Goal: Task Accomplishment & Management: Manage account settings

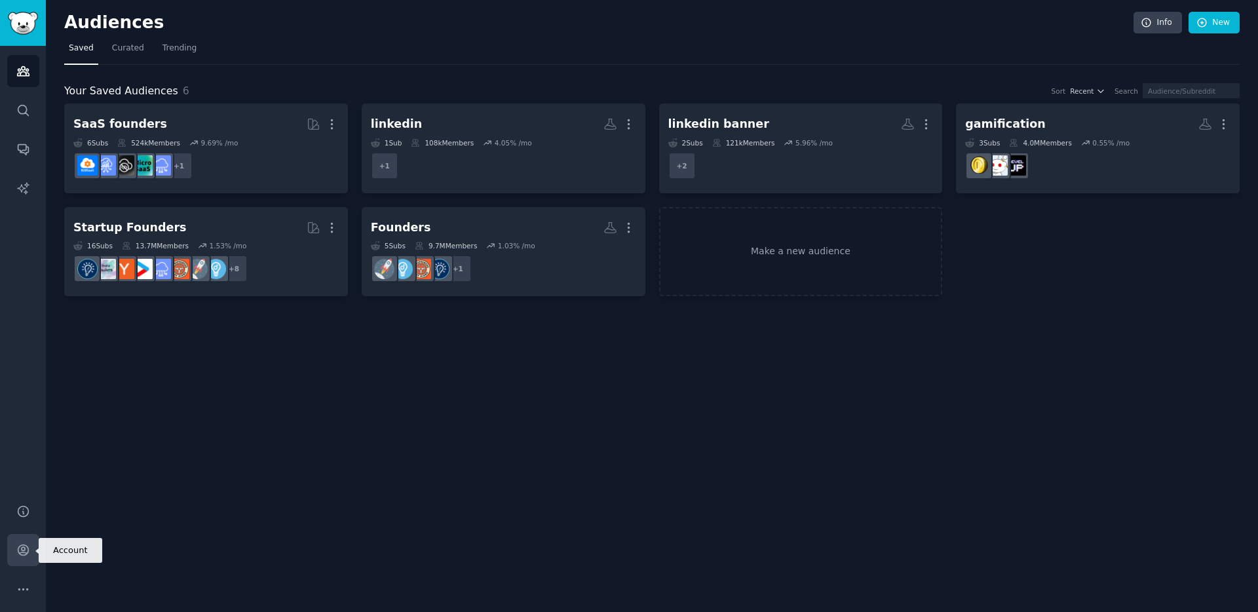
click at [22, 552] on icon "Sidebar" at bounding box center [23, 550] width 10 height 10
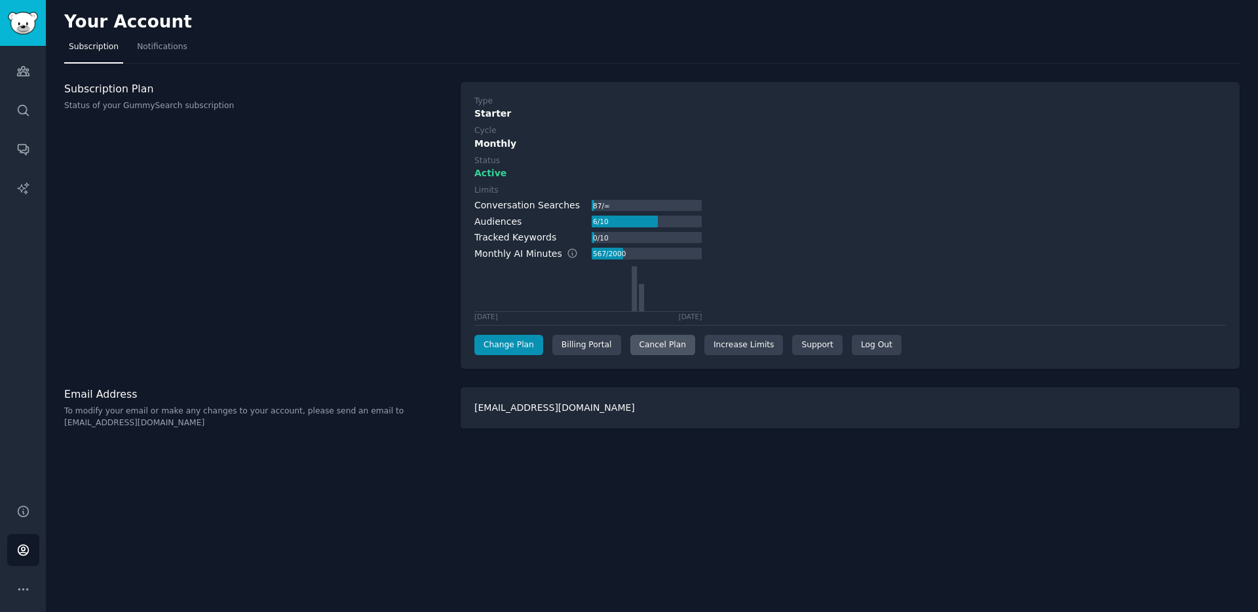
click at [675, 350] on div "Cancel Plan" at bounding box center [662, 345] width 65 height 21
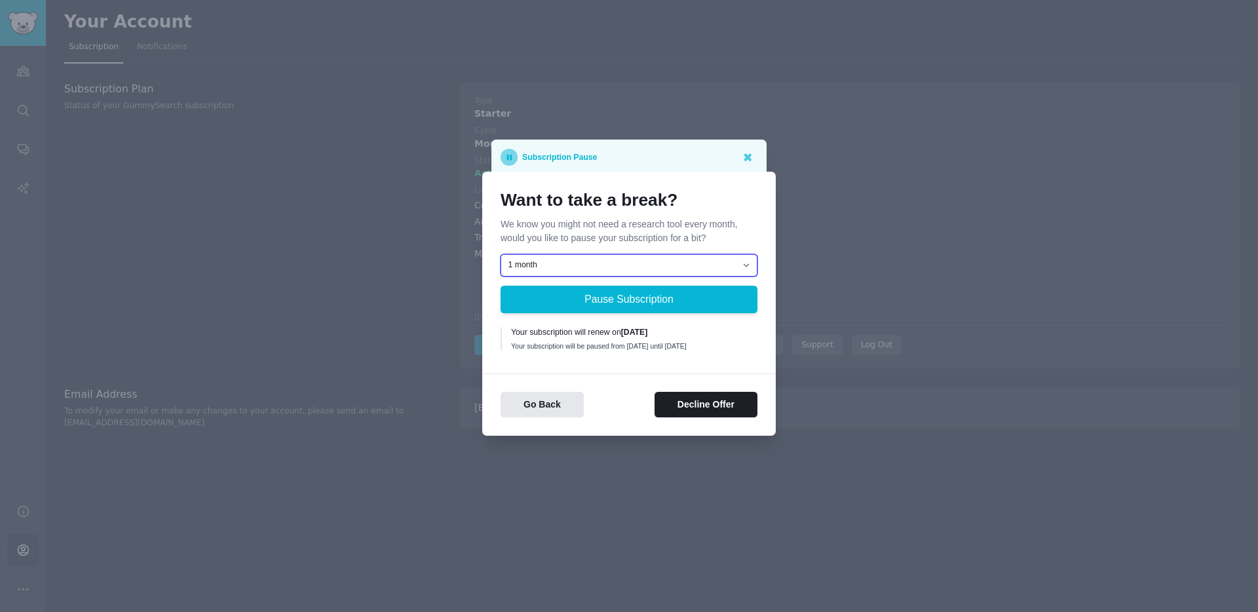
click at [660, 261] on select "1 month 2 months 3 months Choose a custom date to resume" at bounding box center [628, 265] width 257 height 22
click at [707, 261] on select "1 month 2 months 3 months Choose a custom date to resume" at bounding box center [628, 265] width 257 height 22
click at [500, 254] on select "1 month 2 months 3 months Choose a custom date to resume" at bounding box center [628, 265] width 257 height 22
click at [705, 259] on select "1 month 2 months 3 months Choose a custom date to resume" at bounding box center [628, 265] width 257 height 22
click at [500, 254] on select "1 month 2 months 3 months Choose a custom date to resume" at bounding box center [628, 265] width 257 height 22
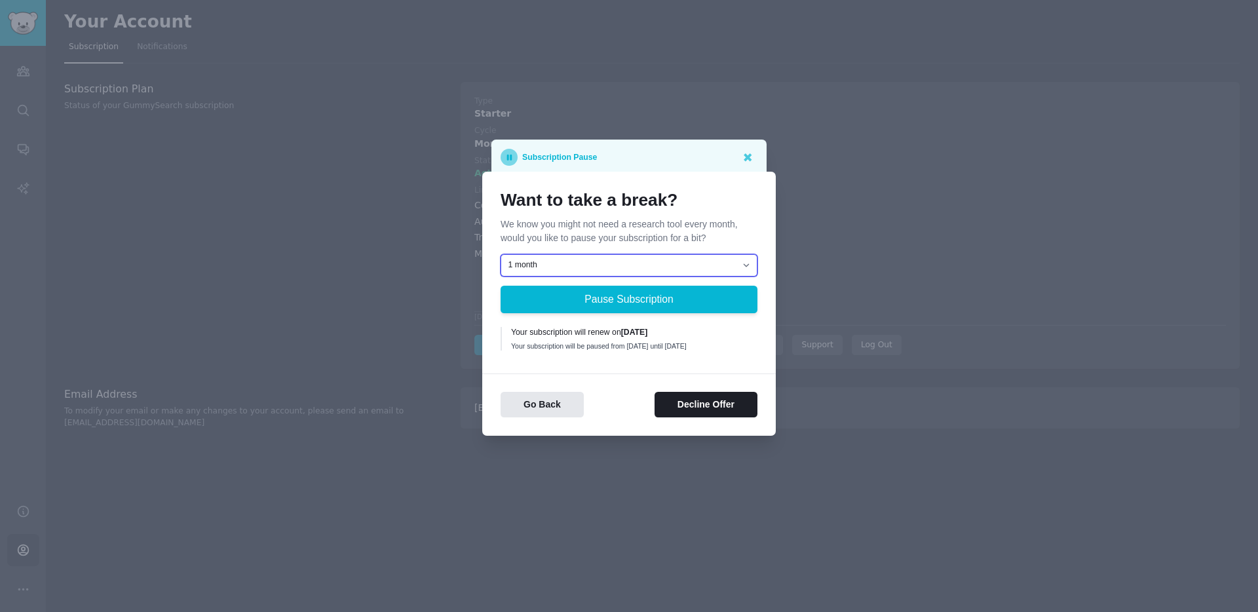
click at [698, 260] on select "1 month 2 months 3 months Choose a custom date to resume" at bounding box center [628, 265] width 257 height 22
select select "[object Object]"
click at [500, 254] on select "1 month 2 months 3 months Choose a custom date to resume" at bounding box center [628, 265] width 257 height 22
click at [704, 409] on button "Decline Offer" at bounding box center [705, 405] width 103 height 26
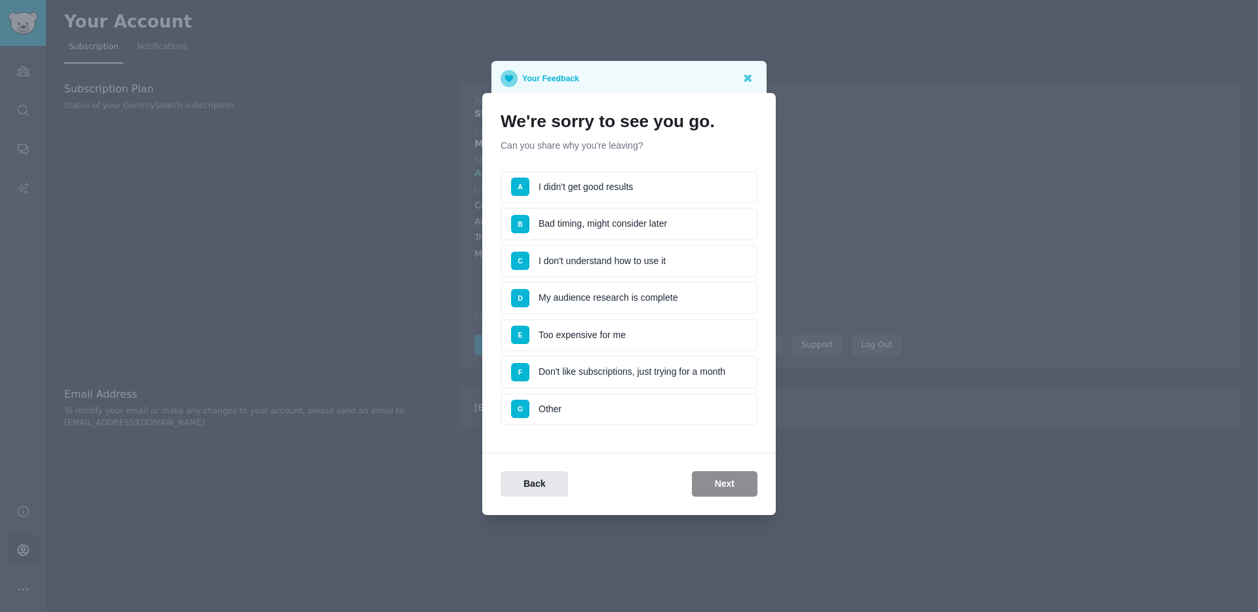
click at [639, 181] on li "A I didn't get good results" at bounding box center [628, 187] width 257 height 33
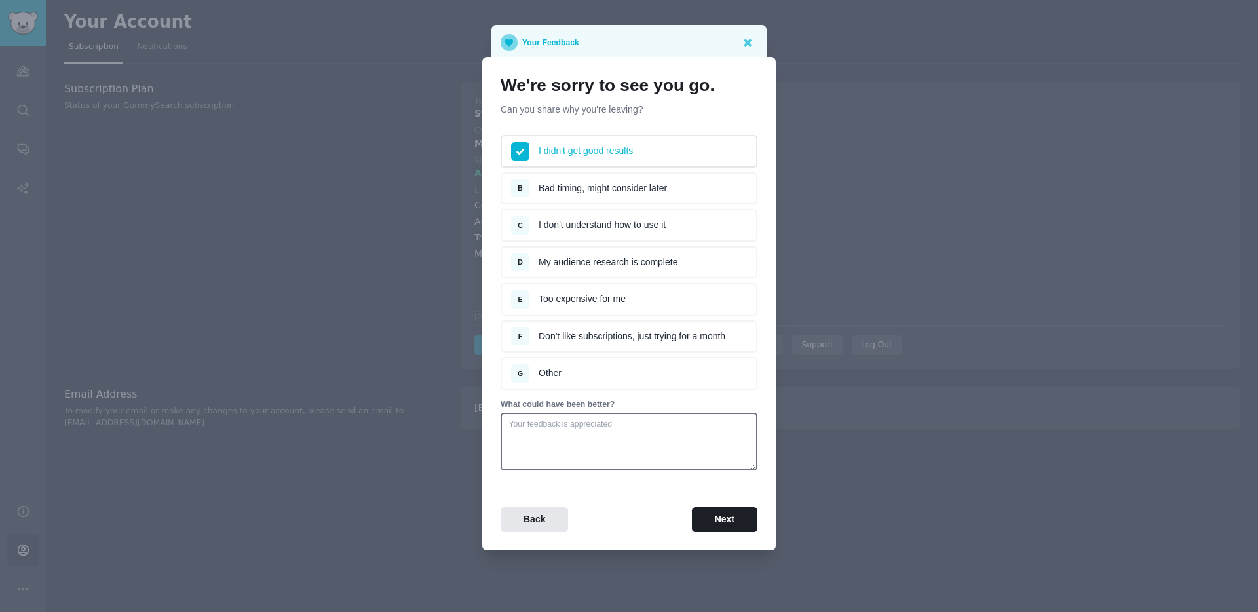
click at [593, 381] on li "G Other" at bounding box center [628, 373] width 257 height 33
click at [712, 512] on button "Next" at bounding box center [725, 520] width 66 height 26
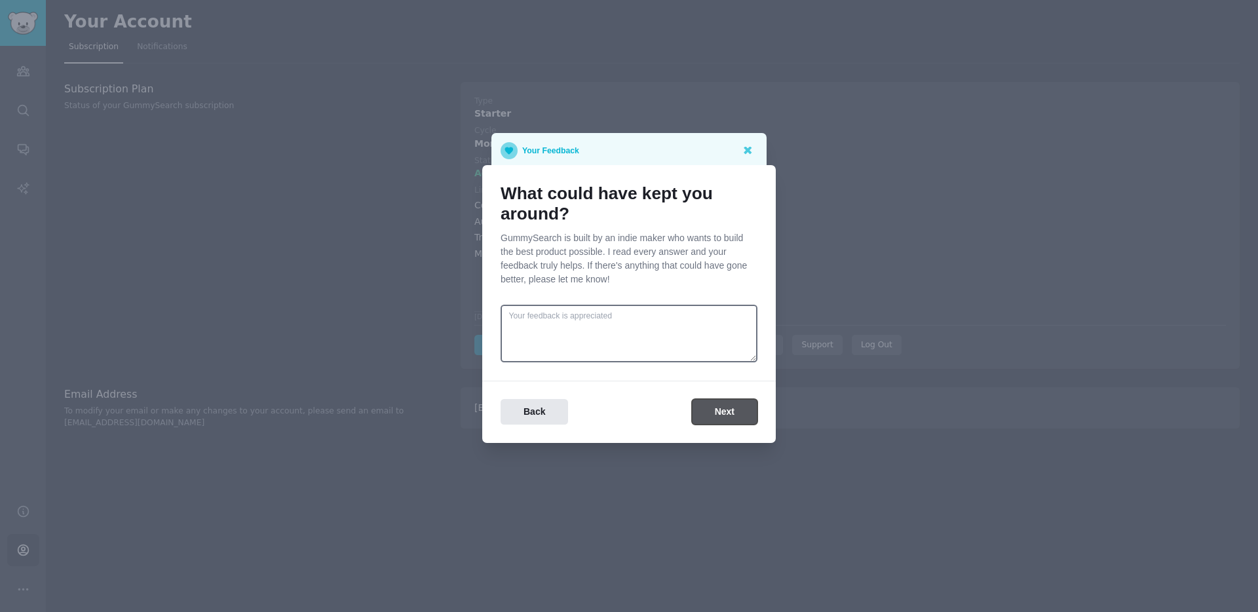
click at [728, 405] on button "Next" at bounding box center [725, 412] width 66 height 26
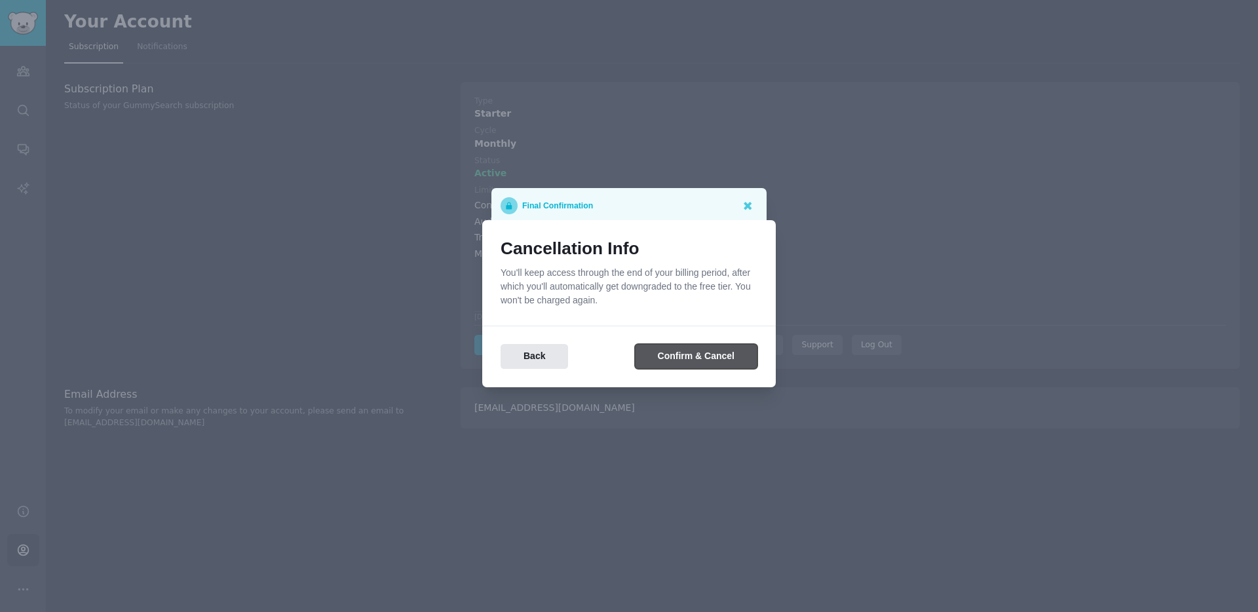
click at [710, 358] on button "Confirm & Cancel" at bounding box center [696, 357] width 122 height 26
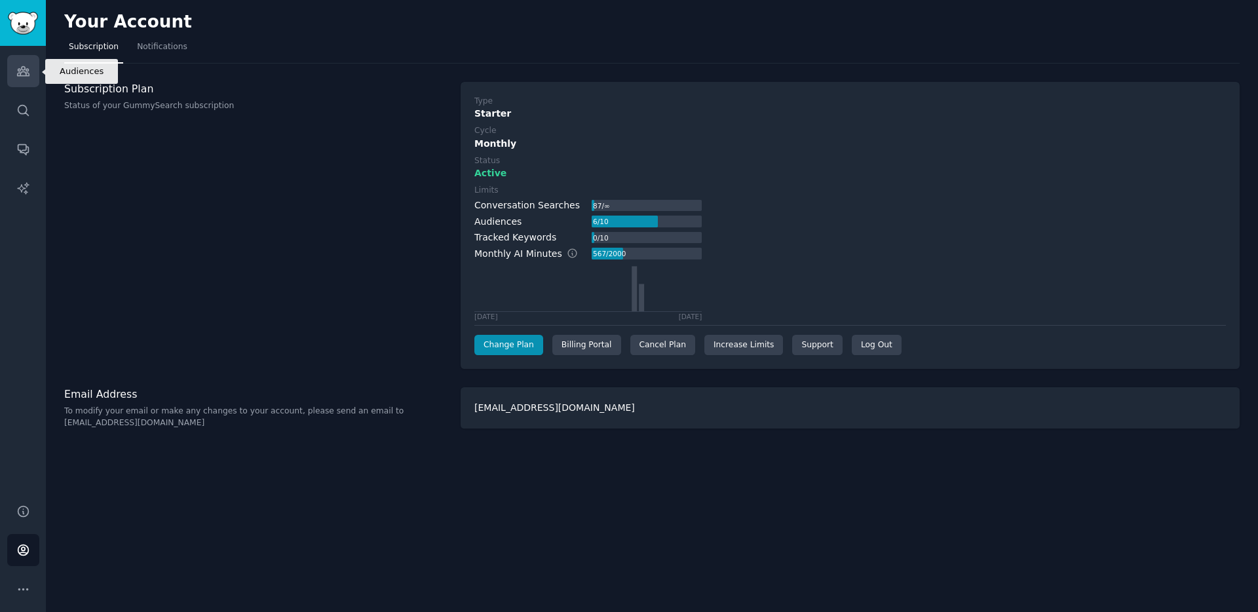
click at [25, 64] on icon "Sidebar" at bounding box center [23, 71] width 14 height 14
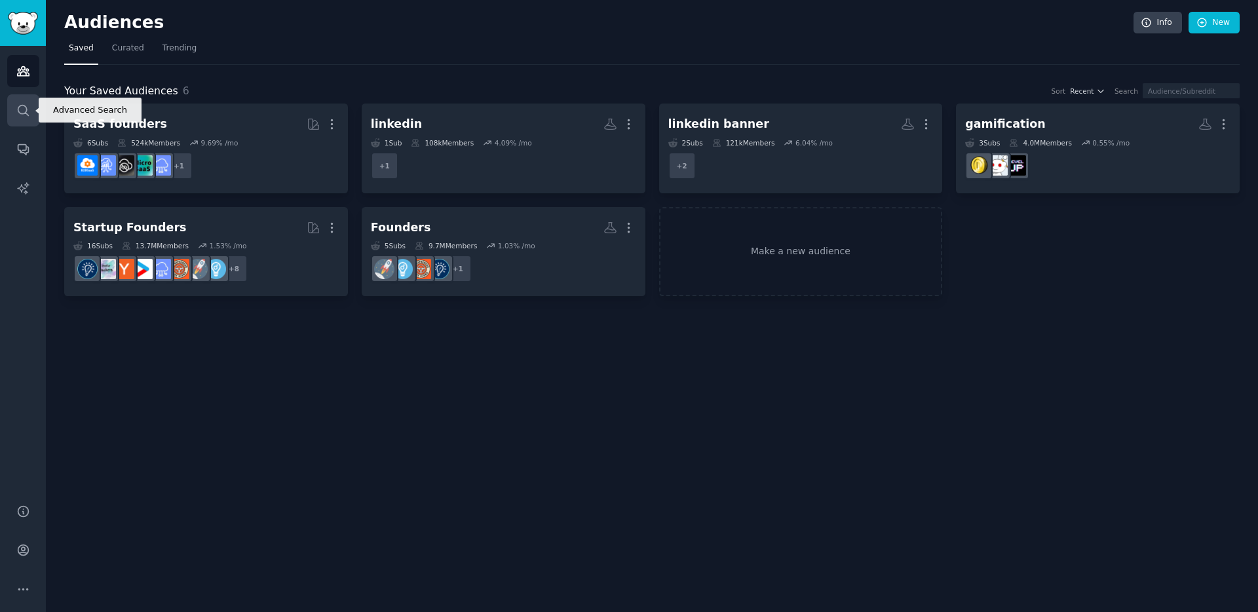
click at [34, 109] on link "Search" at bounding box center [23, 110] width 32 height 32
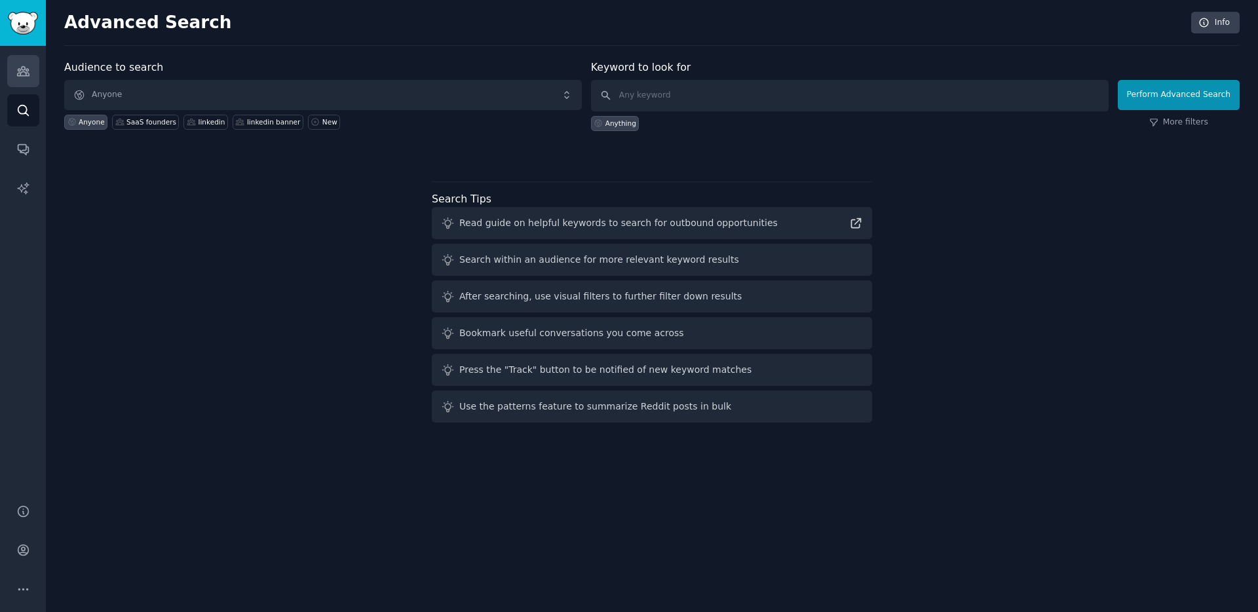
click at [29, 86] on link "Audiences" at bounding box center [23, 71] width 32 height 32
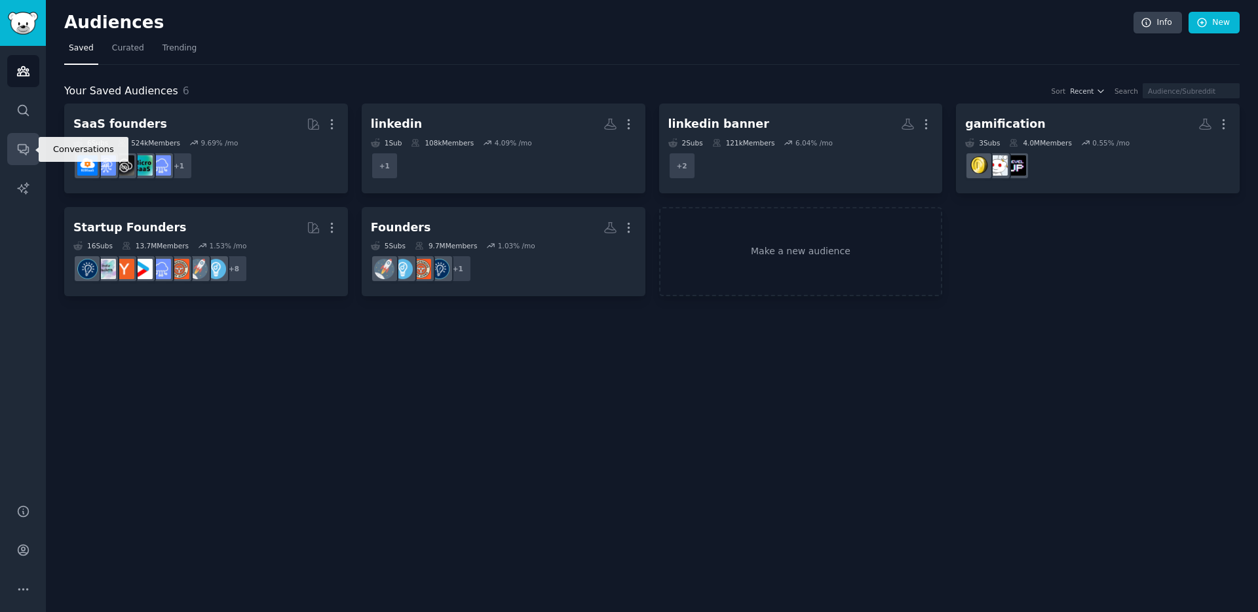
click at [24, 142] on icon "Sidebar" at bounding box center [23, 149] width 14 height 14
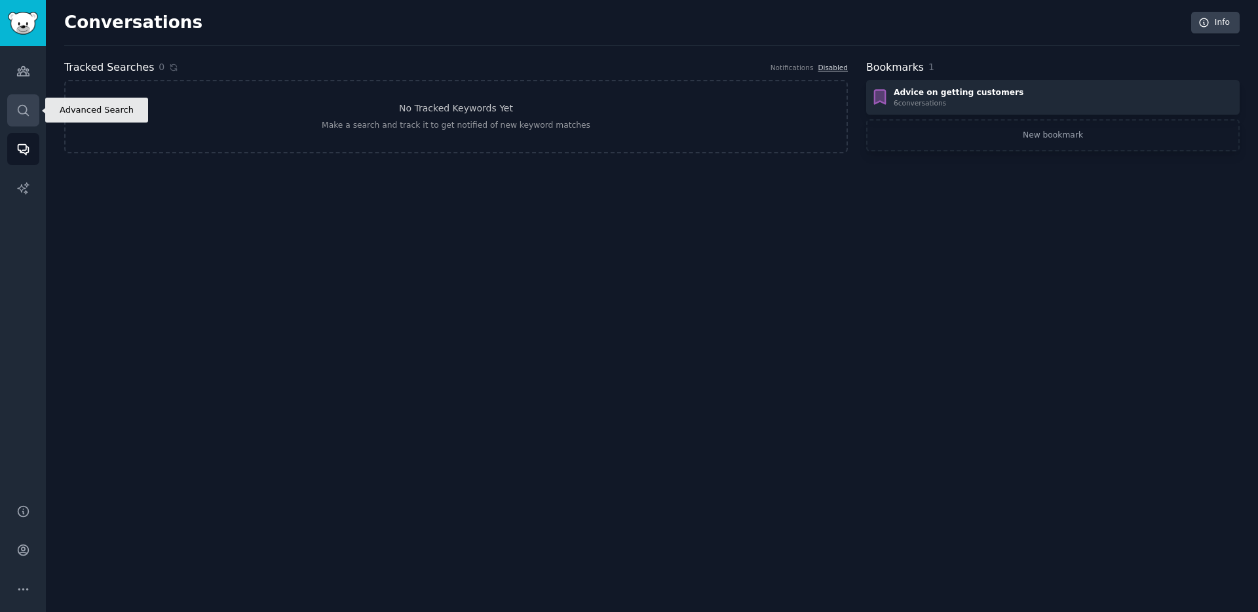
click at [20, 95] on link "Search" at bounding box center [23, 110] width 32 height 32
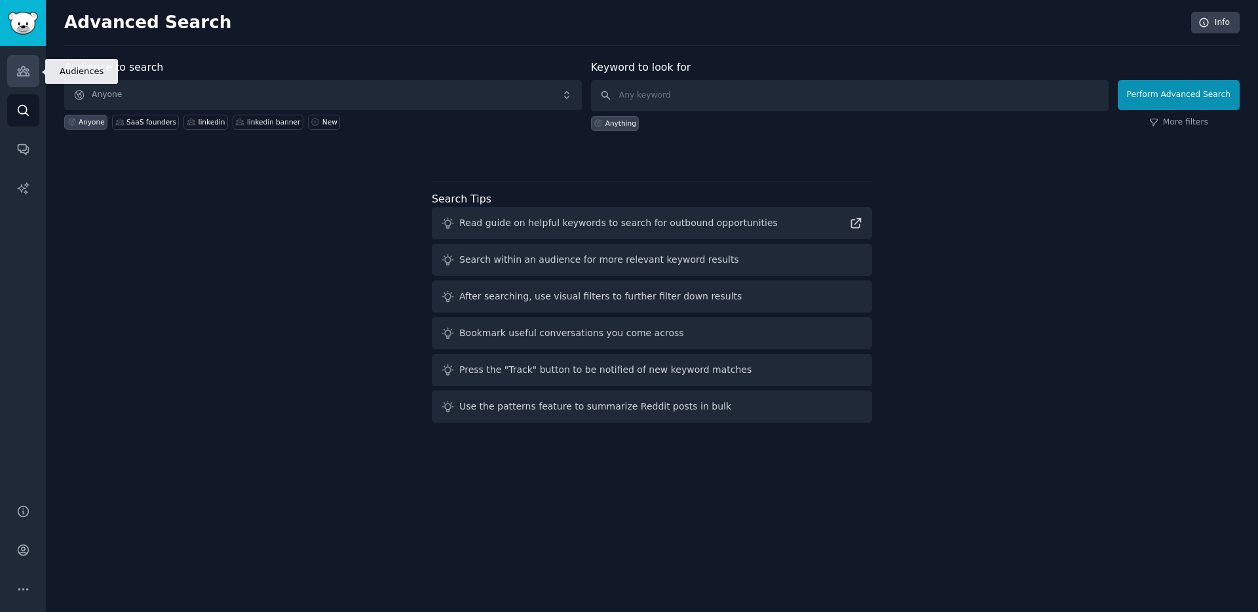
click at [26, 79] on link "Audiences" at bounding box center [23, 71] width 32 height 32
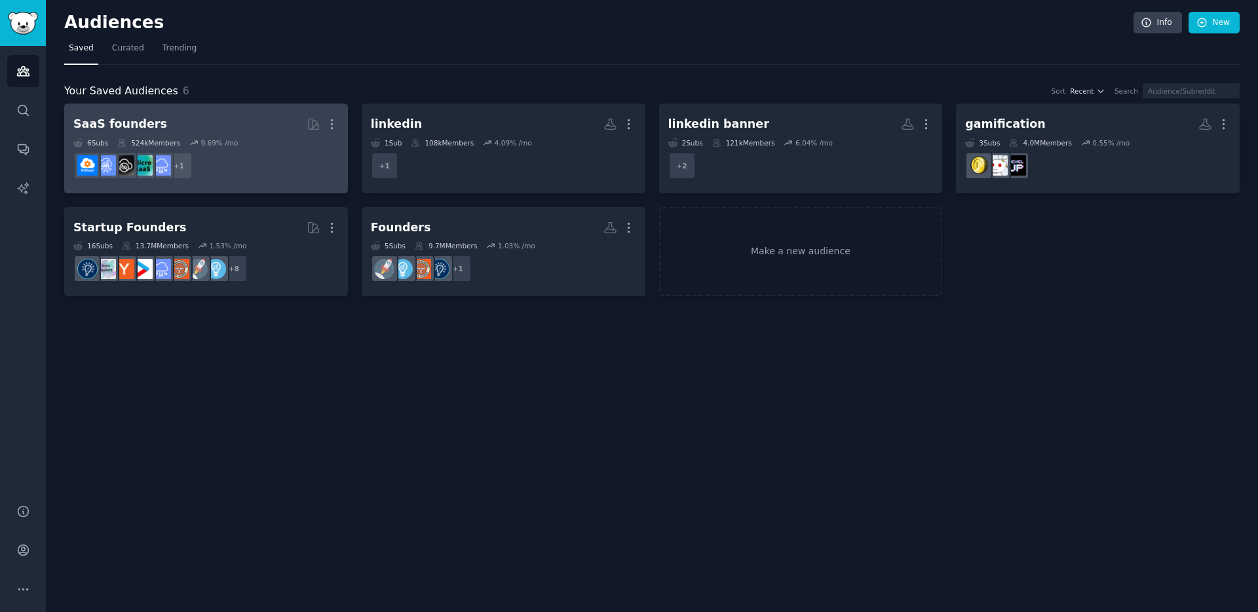
click at [282, 144] on div "6 Sub s 524k Members 9.69 % /mo" at bounding box center [205, 142] width 265 height 9
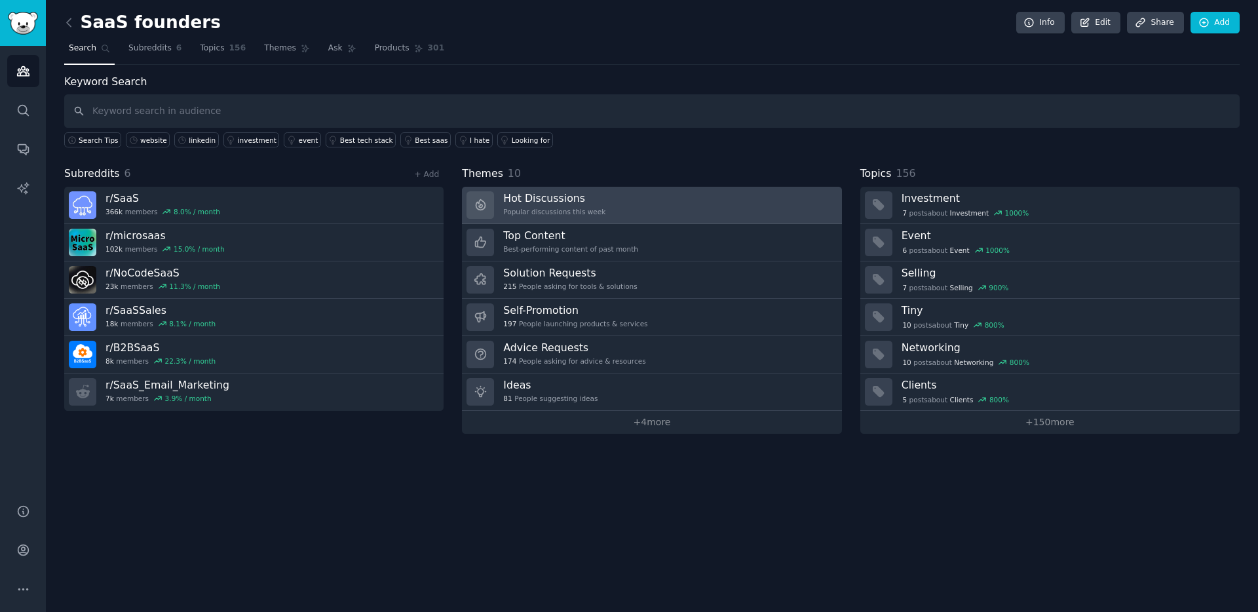
click at [746, 212] on link "Hot Discussions Popular discussions this week" at bounding box center [651, 205] width 379 height 37
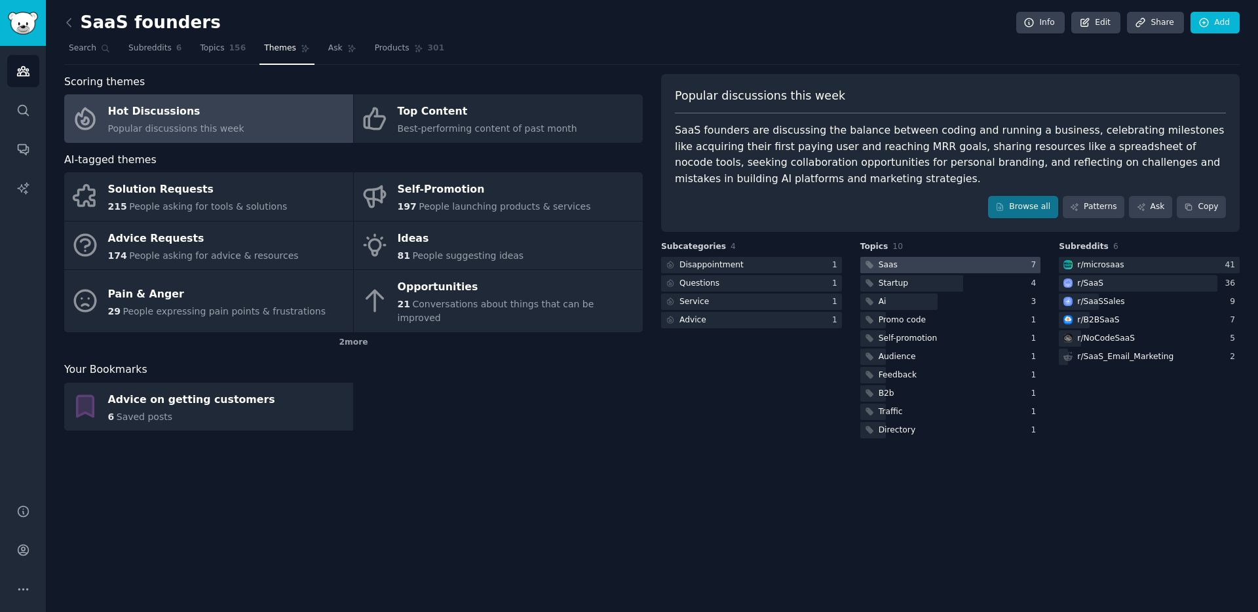
click at [968, 271] on div at bounding box center [950, 265] width 181 height 16
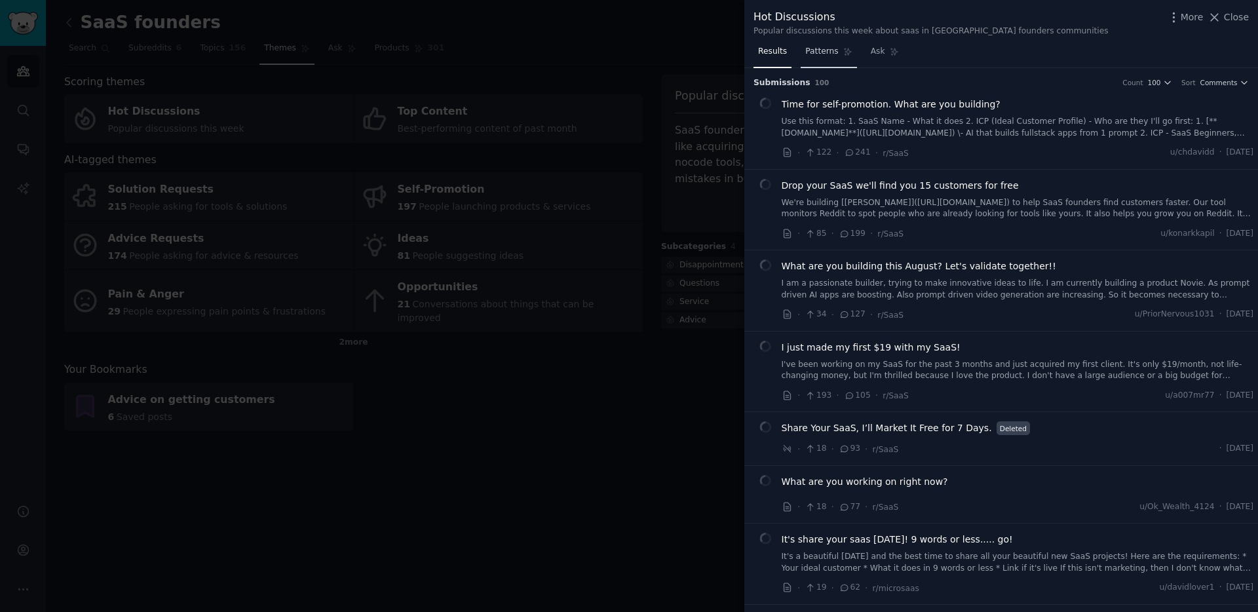
click at [825, 60] on link "Patterns" at bounding box center [828, 54] width 56 height 27
